Goal: Information Seeking & Learning: Learn about a topic

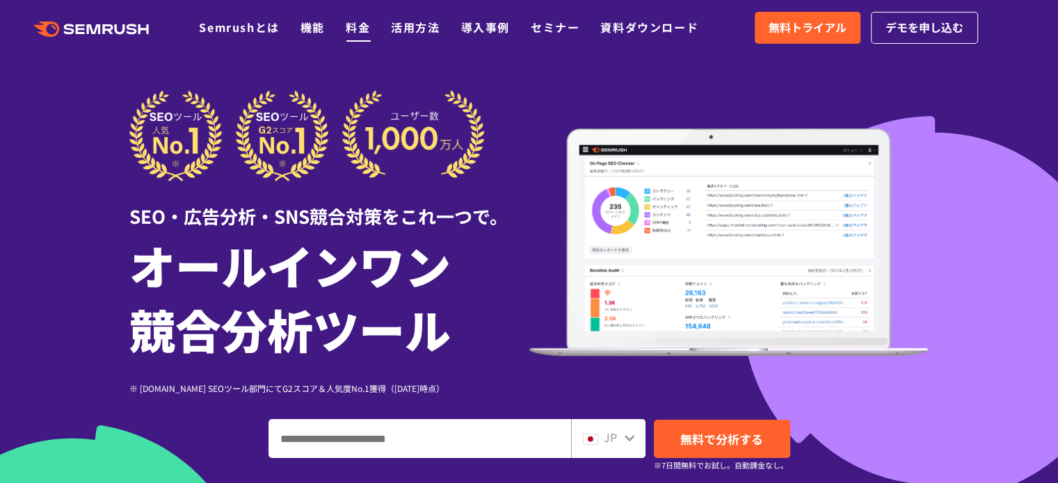
click at [356, 26] on link "料金" at bounding box center [358, 27] width 24 height 17
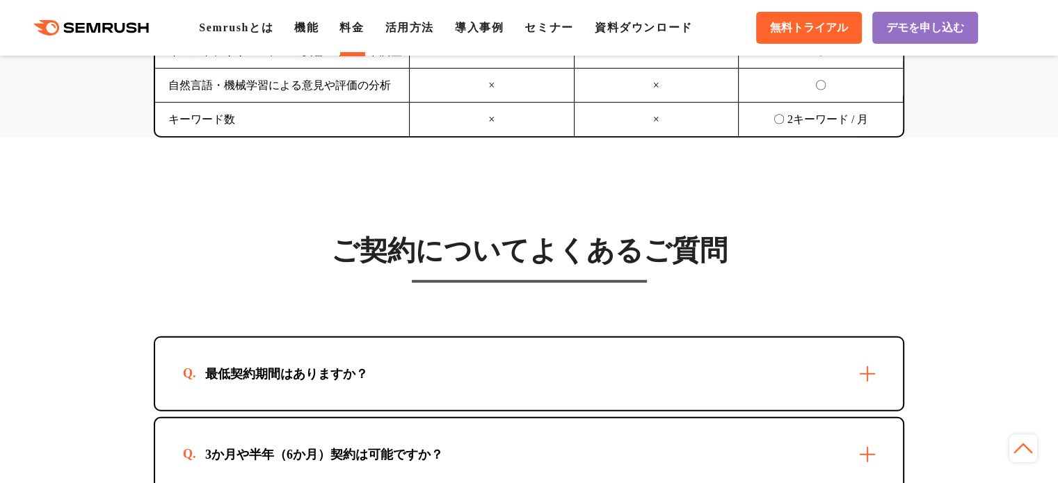
scroll to position [3964, 0]
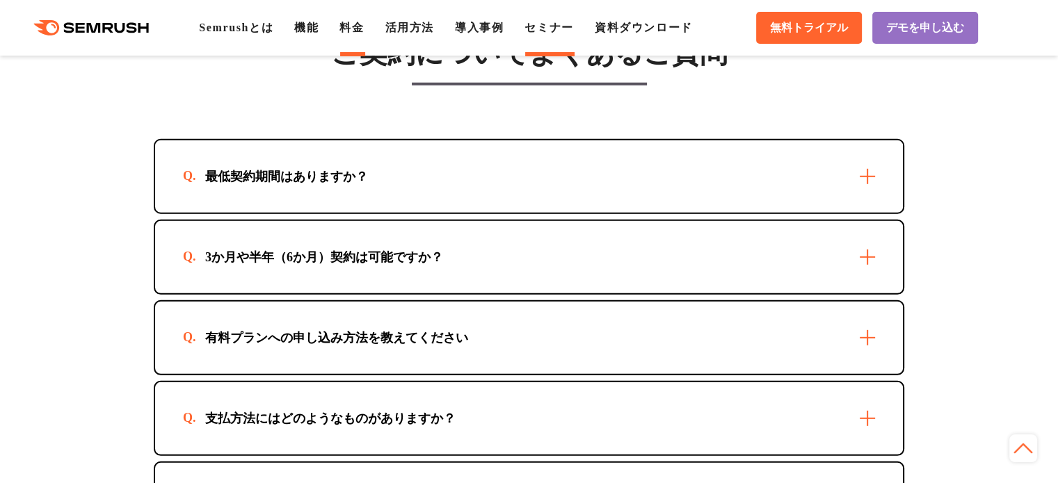
click at [546, 24] on link "セミナー" at bounding box center [548, 28] width 49 height 12
